Goal: Transaction & Acquisition: Purchase product/service

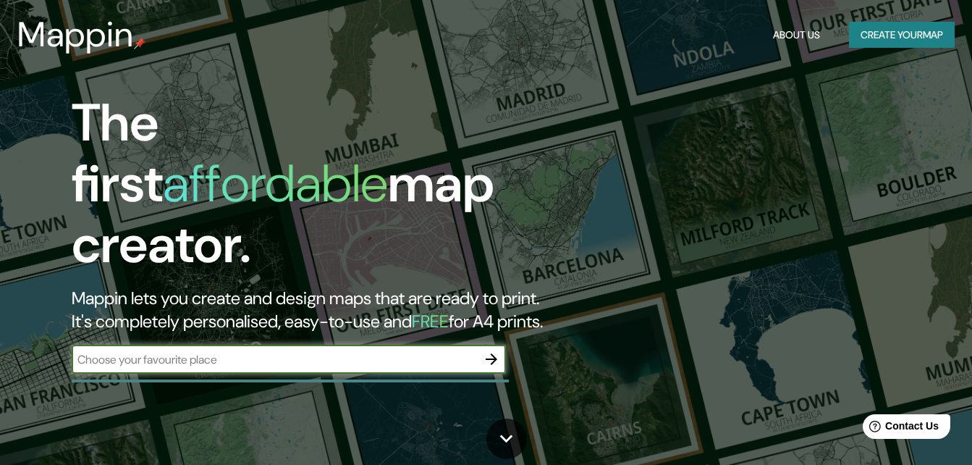
click at [486, 350] on icon "button" at bounding box center [491, 358] width 17 height 17
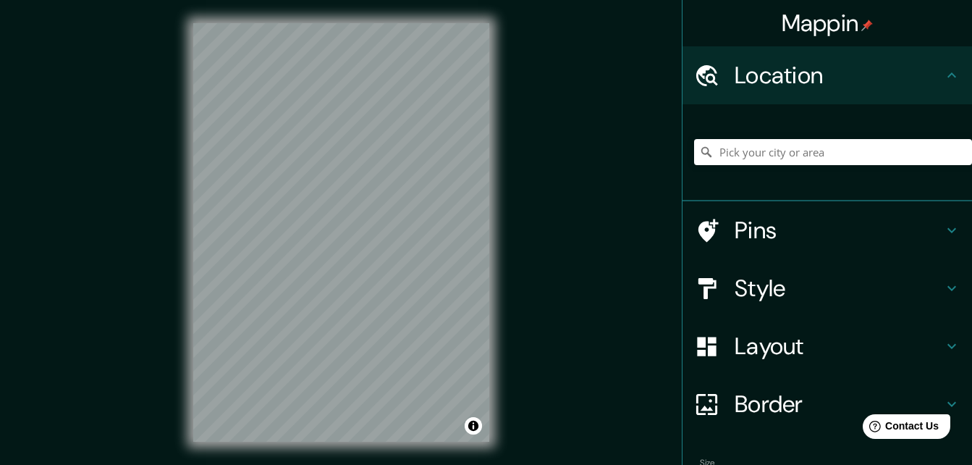
click at [784, 283] on h4 "Style" at bounding box center [838, 288] width 208 height 29
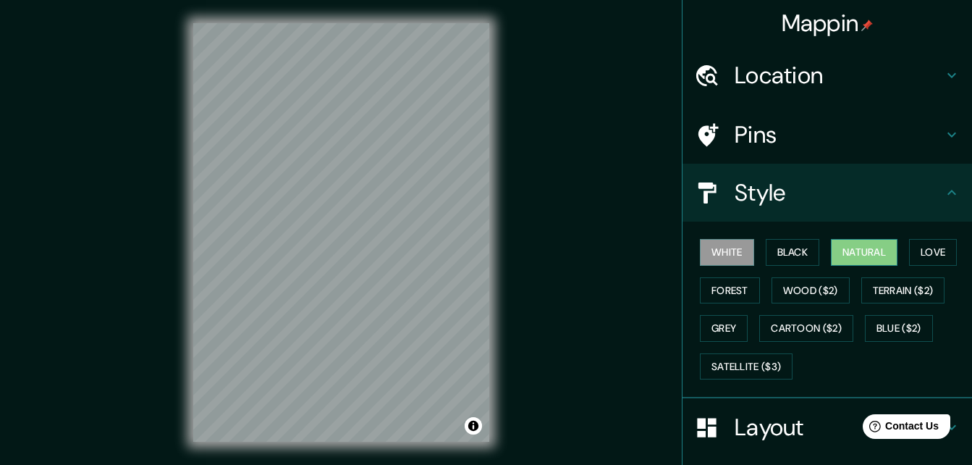
click at [846, 260] on button "Natural" at bounding box center [864, 252] width 67 height 27
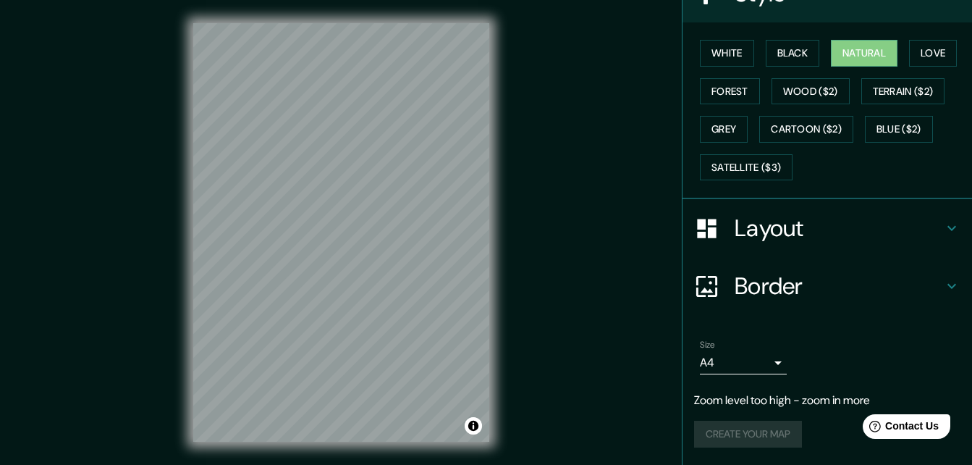
scroll to position [170, 0]
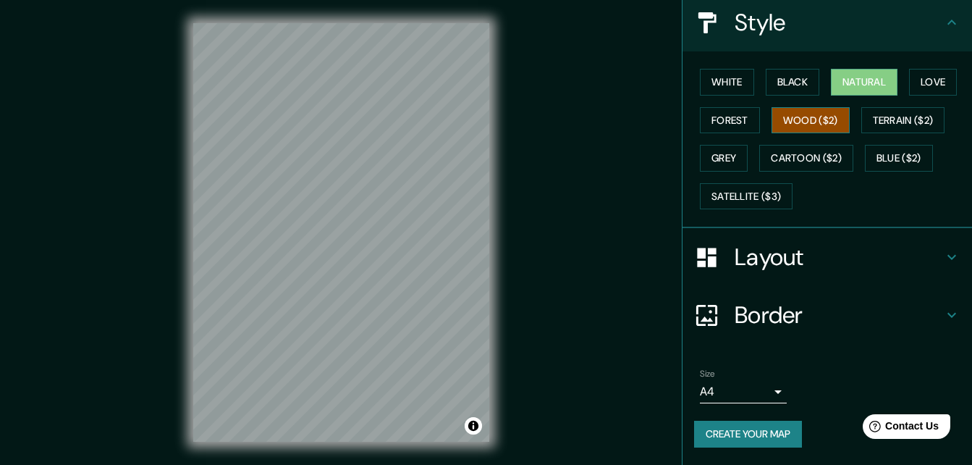
click at [808, 119] on button "Wood ($2)" at bounding box center [810, 120] width 78 height 27
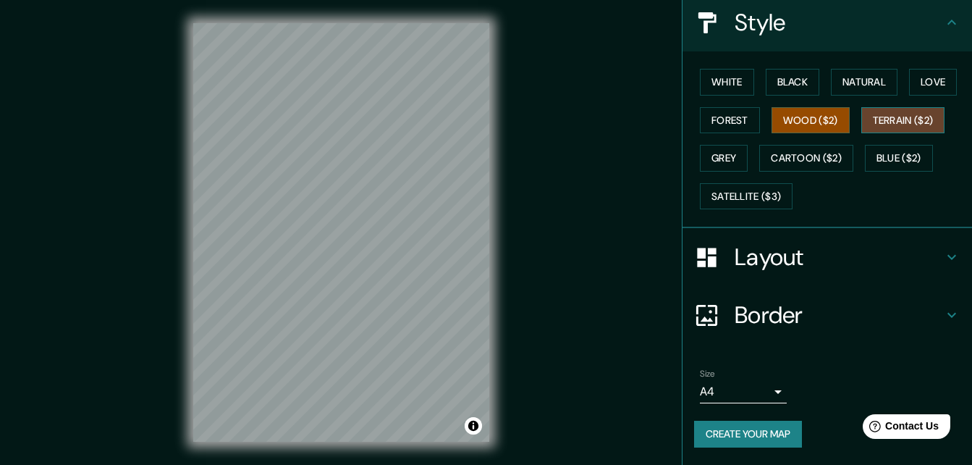
click at [902, 124] on button "Terrain ($2)" at bounding box center [903, 120] width 84 height 27
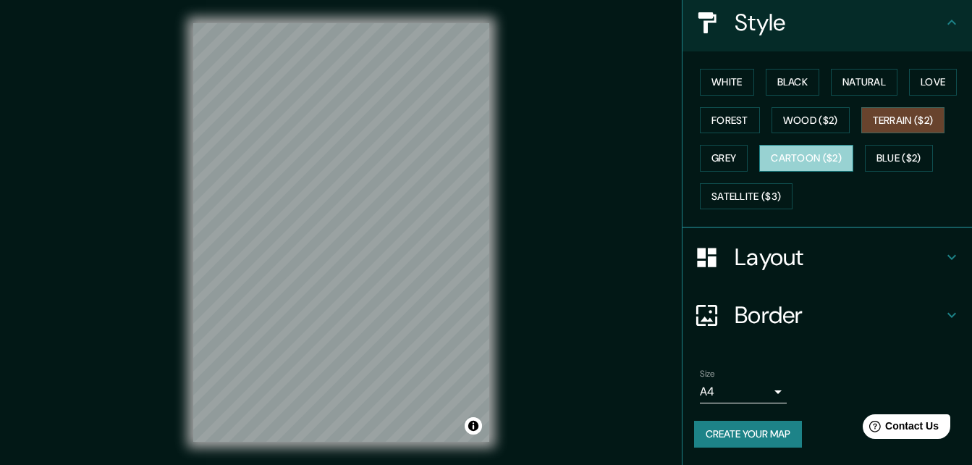
click at [831, 160] on button "Cartoon ($2)" at bounding box center [806, 158] width 94 height 27
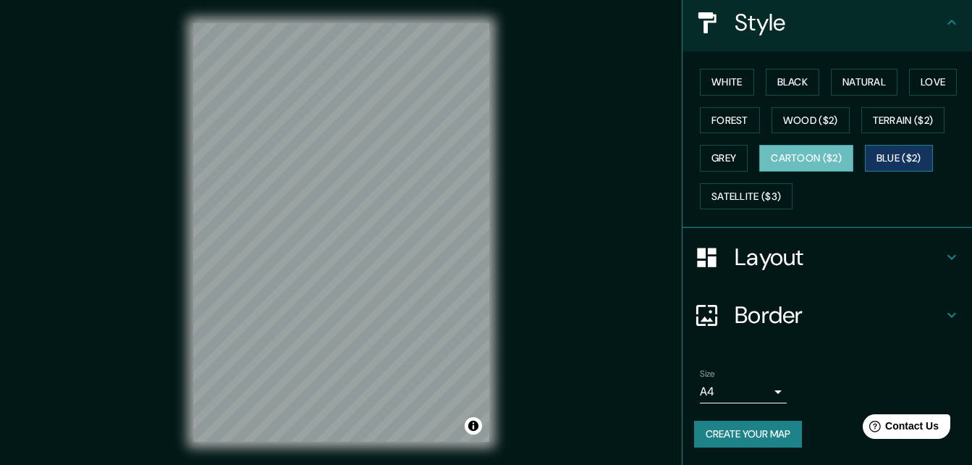
click at [872, 161] on button "Blue ($2)" at bounding box center [899, 158] width 68 height 27
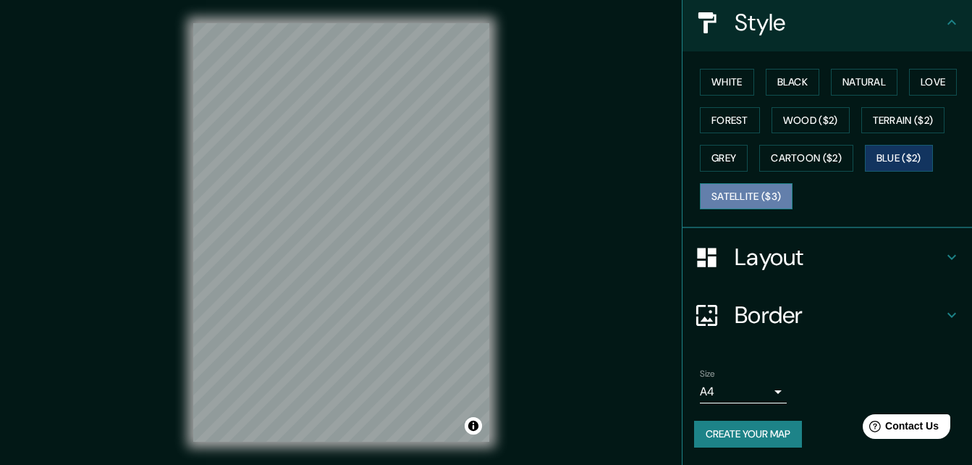
click at [726, 199] on button "Satellite ($3)" at bounding box center [746, 196] width 93 height 27
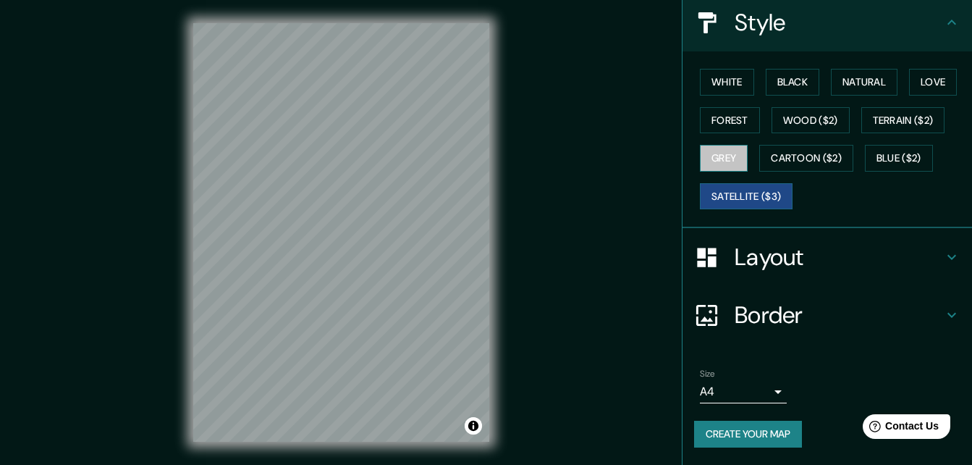
click at [717, 162] on button "Grey" at bounding box center [724, 158] width 48 height 27
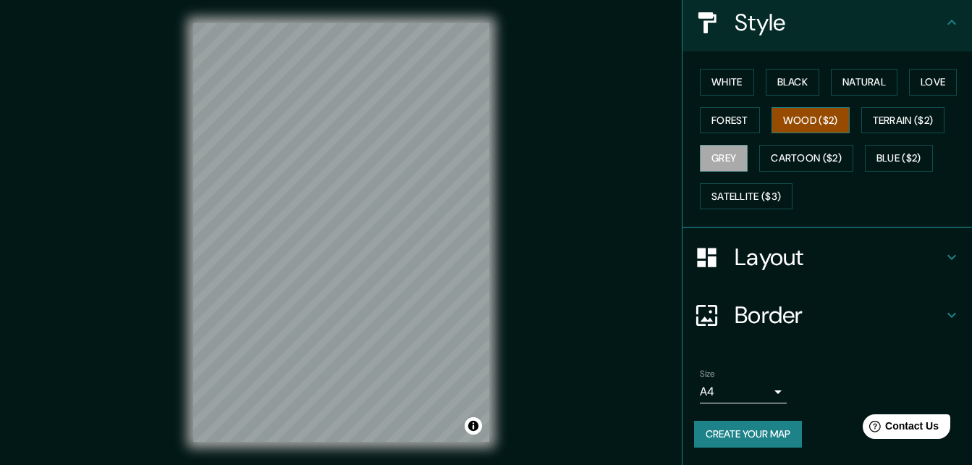
click at [791, 124] on button "Wood ($2)" at bounding box center [810, 120] width 78 height 27
click at [909, 75] on button "Love" at bounding box center [933, 82] width 48 height 27
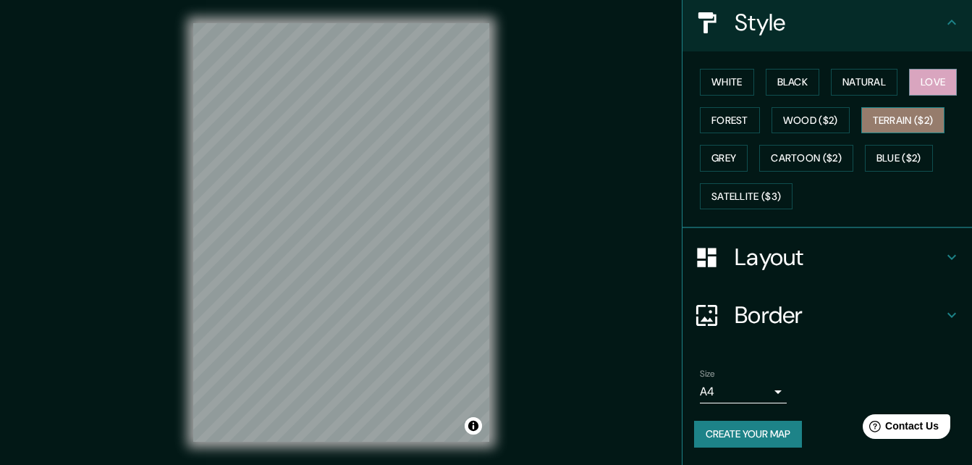
click at [912, 127] on button "Terrain ($2)" at bounding box center [903, 120] width 84 height 27
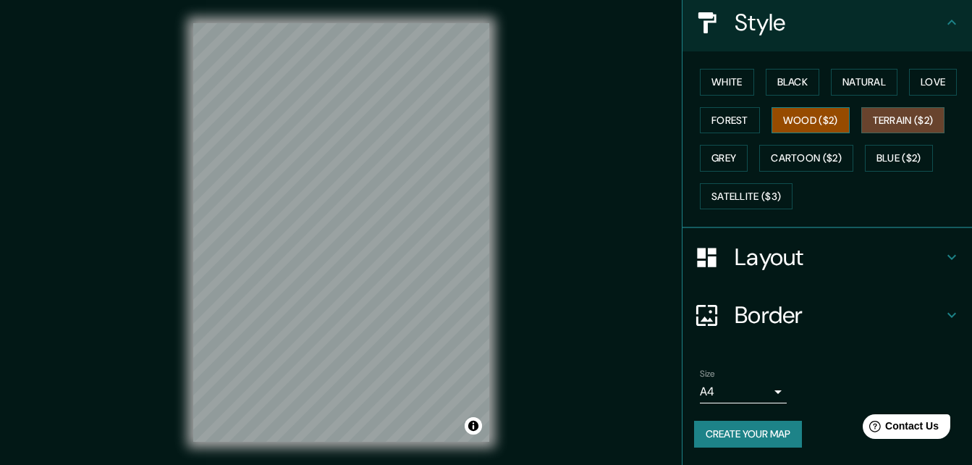
click at [818, 119] on button "Wood ($2)" at bounding box center [810, 120] width 78 height 27
